Goal: Check status: Check status

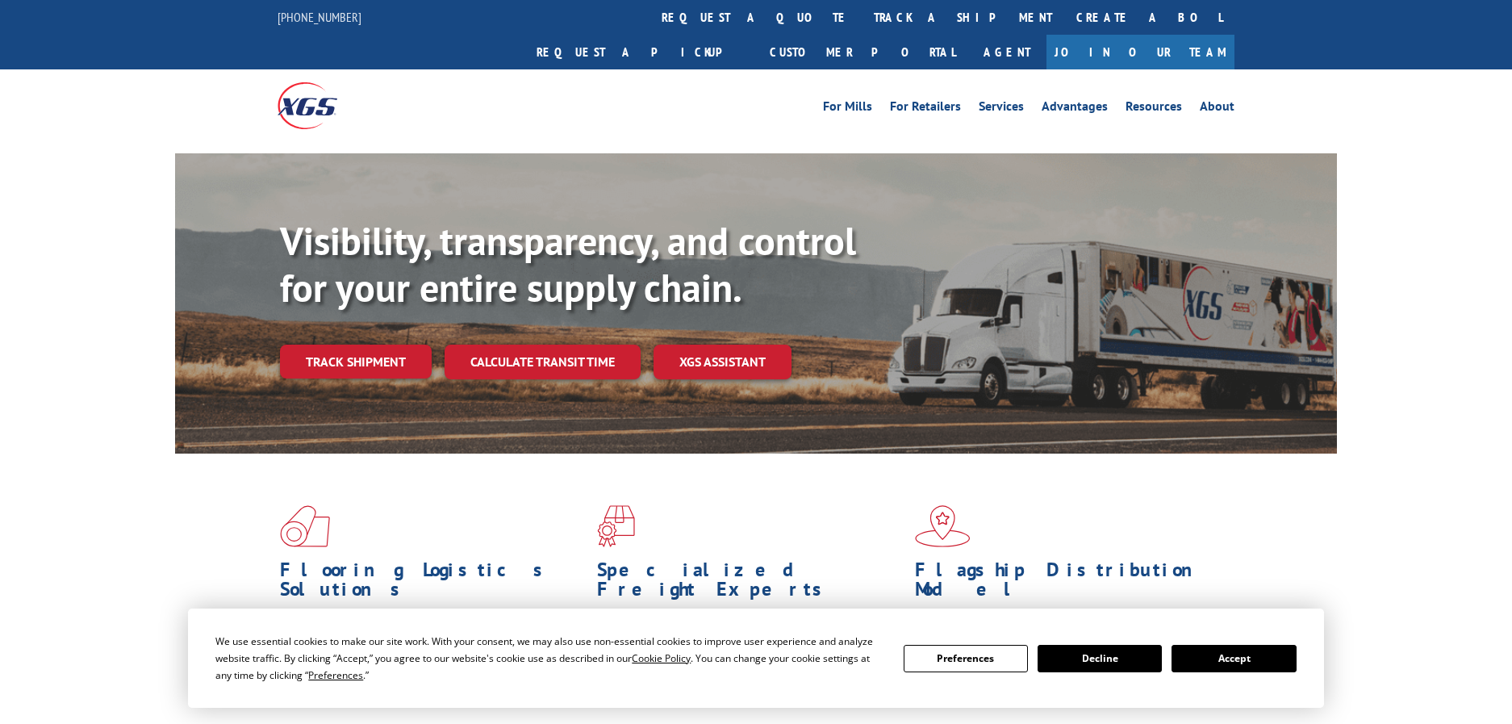
click at [364, 346] on div "Visibility, transparency, and control for your entire supply chain. Track shipm…" at bounding box center [808, 330] width 1057 height 225
click at [368, 345] on link "Track shipment" at bounding box center [356, 362] width 152 height 34
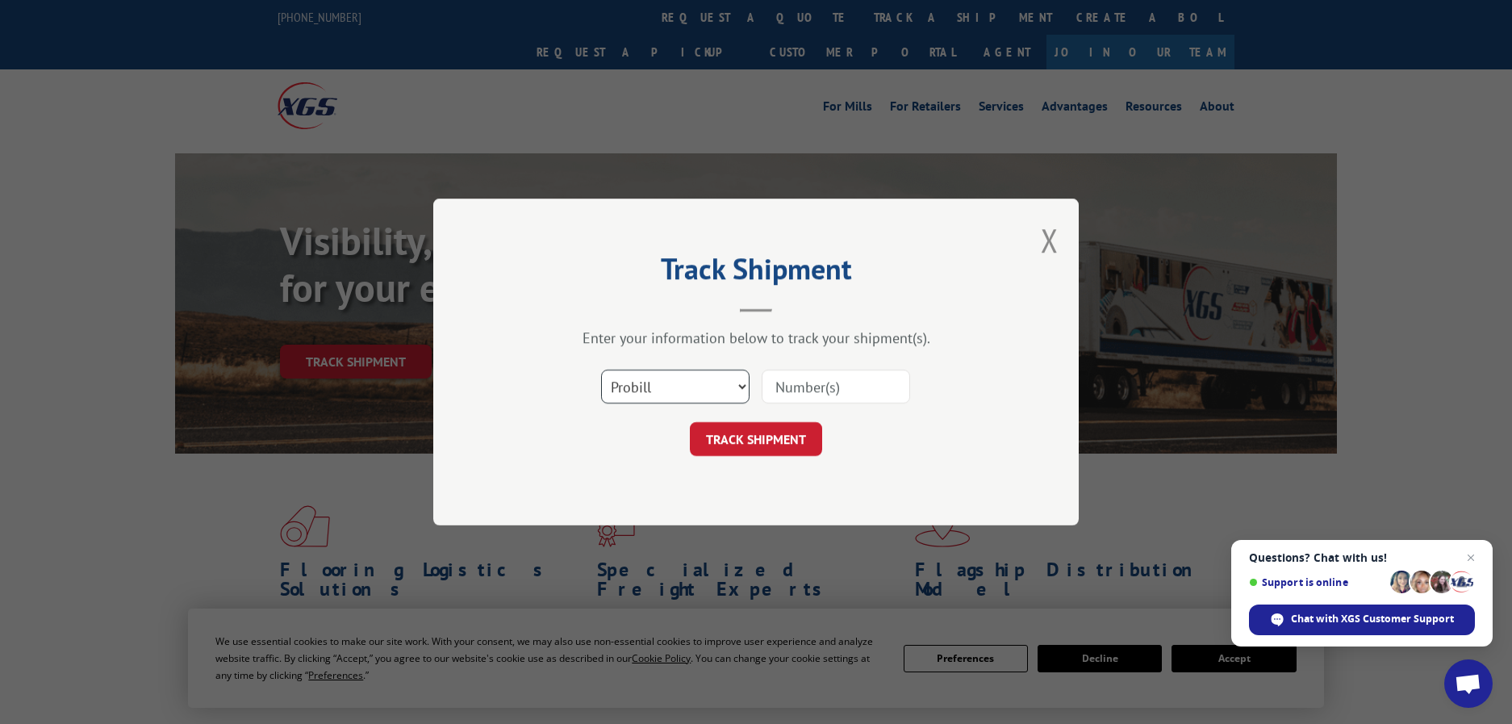
click at [733, 384] on select "Select category... Probill BOL PO" at bounding box center [675, 387] width 148 height 34
select select "bol"
click at [601, 370] on select "Select category... Probill BOL PO" at bounding box center [675, 387] width 148 height 34
click at [821, 378] on input at bounding box center [836, 387] width 148 height 34
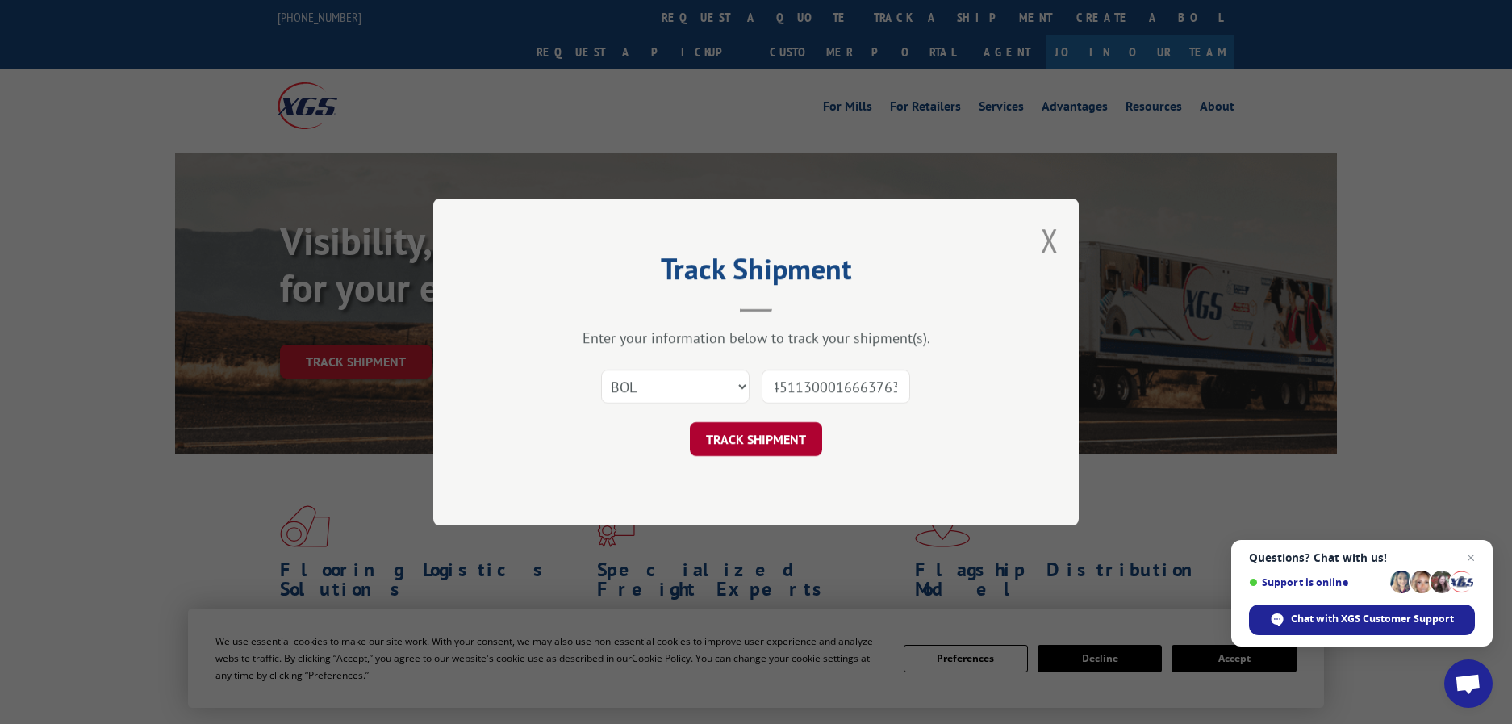
type input "04511300016663763"
click at [768, 435] on button "TRACK SHIPMENT" at bounding box center [756, 439] width 132 height 34
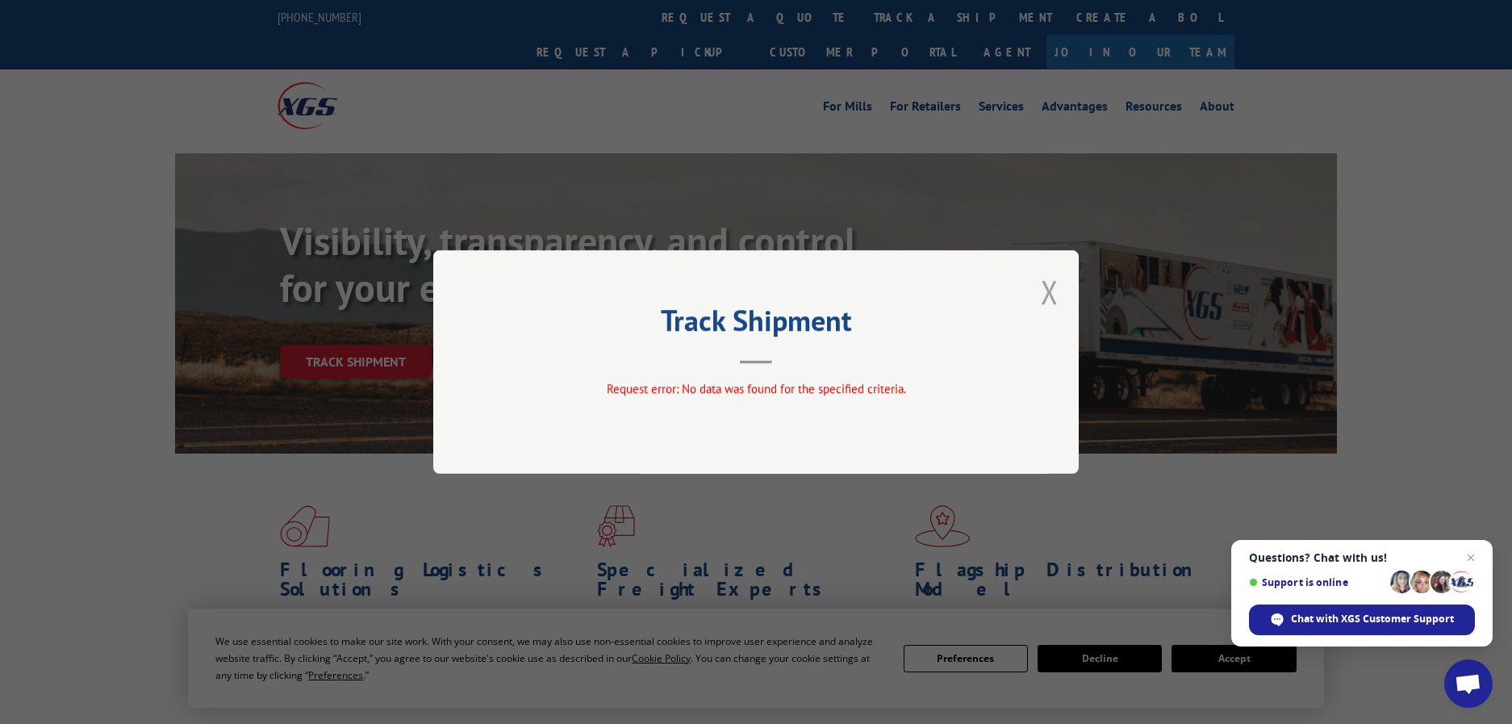
click at [1048, 290] on button "Close modal" at bounding box center [1050, 291] width 18 height 43
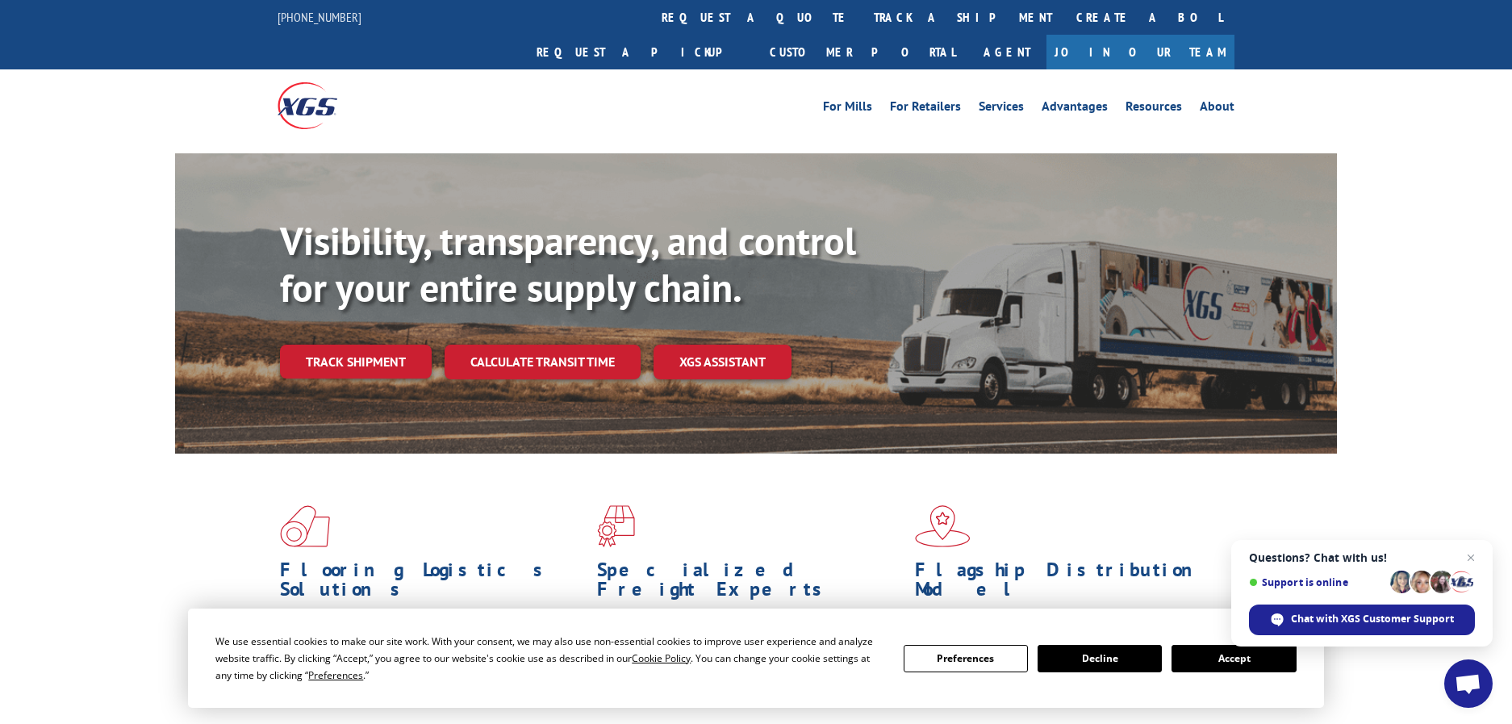
scroll to position [81, 0]
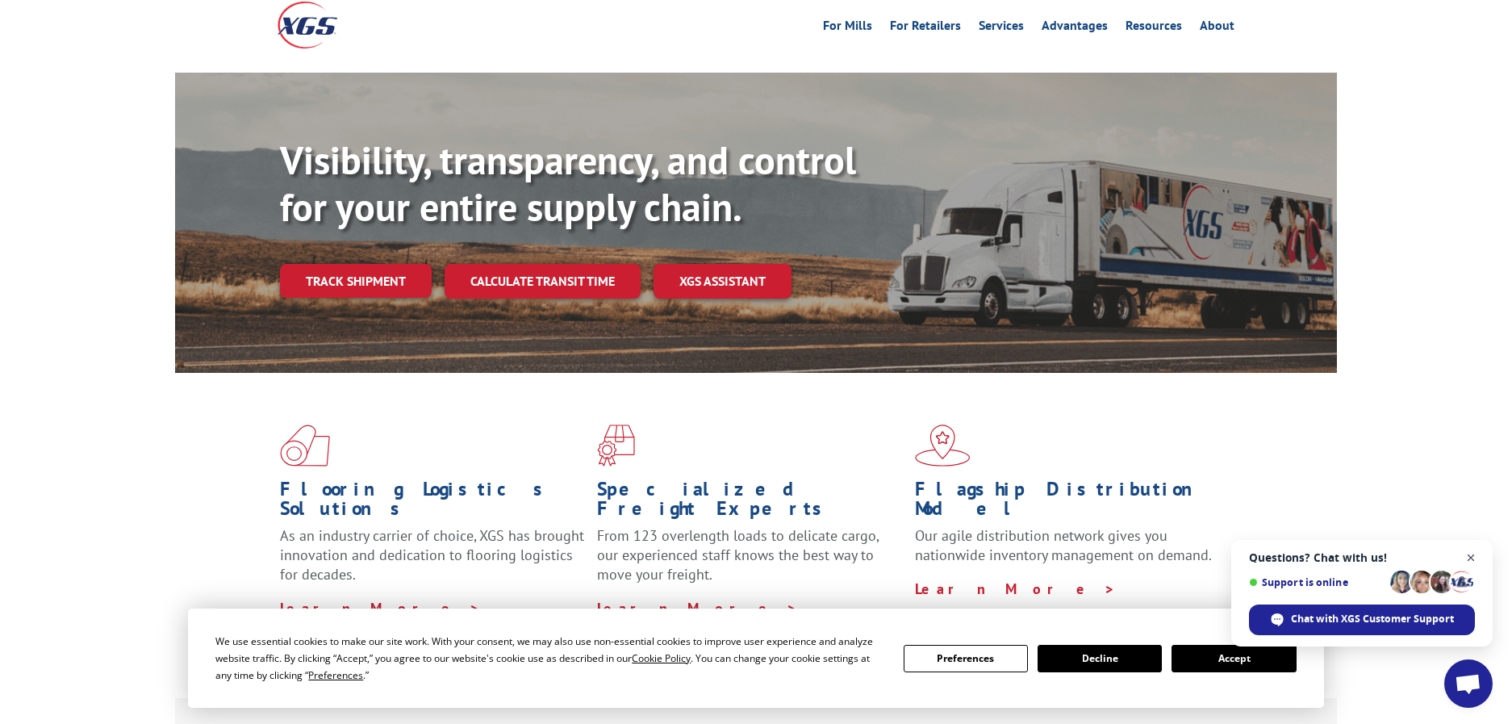
click at [1470, 558] on span "Close chat" at bounding box center [1471, 558] width 20 height 20
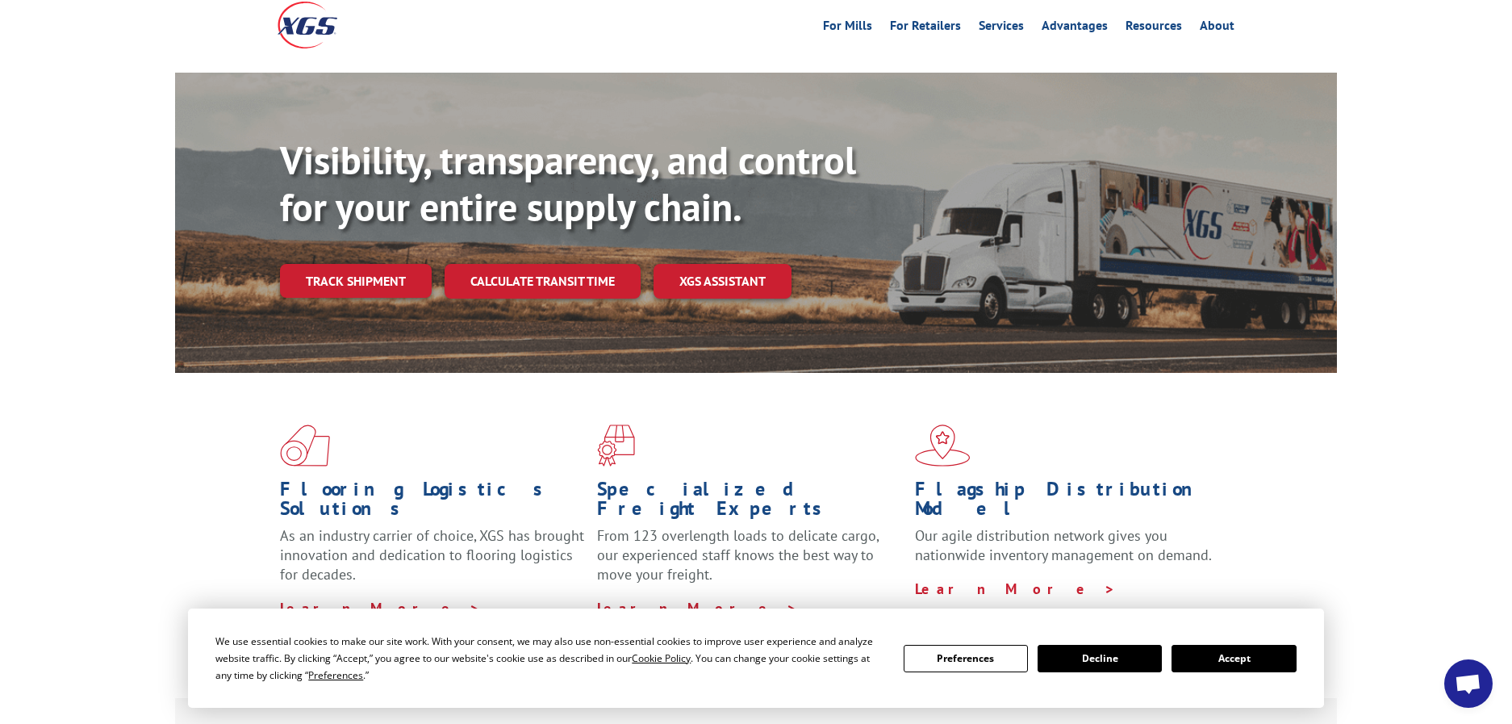
click at [1120, 665] on button "Decline" at bounding box center [1100, 658] width 124 height 27
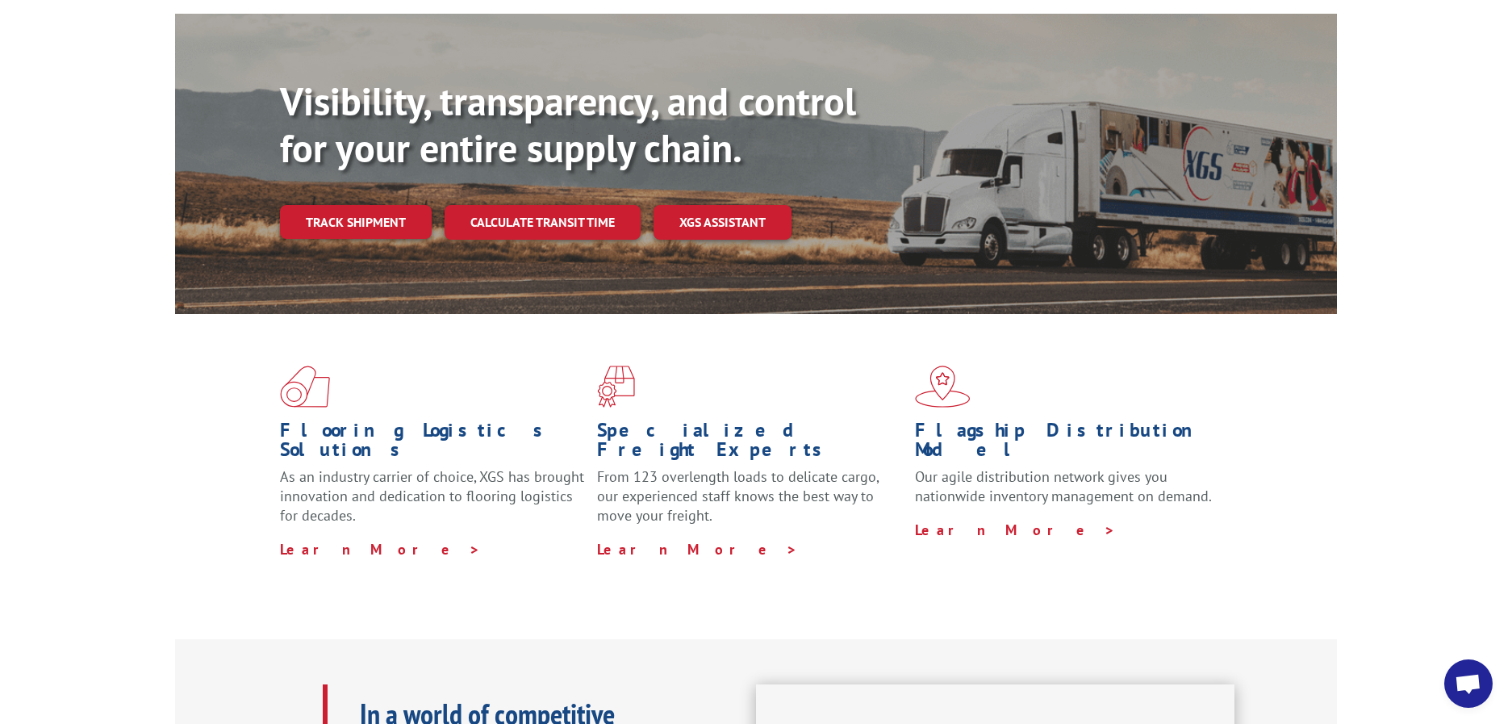
scroll to position [276, 0]
